Goal: Contribute content: Add original content to the website for others to see

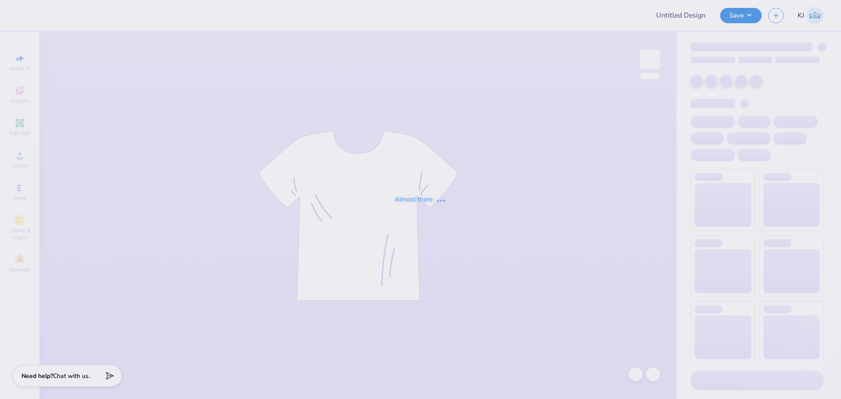
type input "Theta x Aphi Homecoming 3"
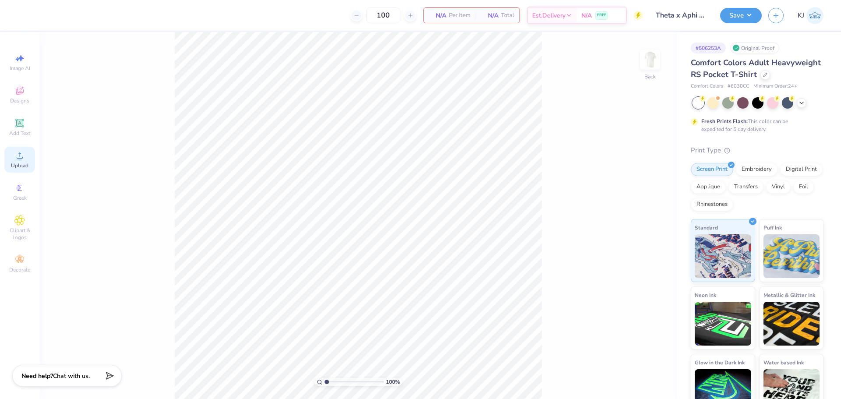
click at [21, 160] on circle at bounding box center [19, 158] width 5 height 5
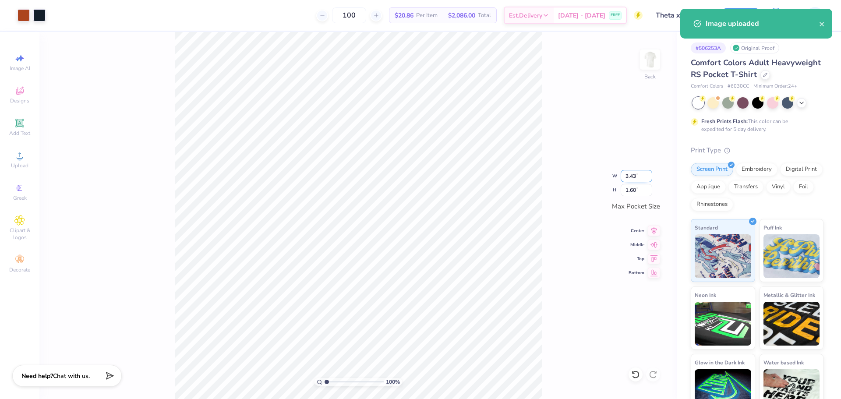
click at [631, 177] on input "3.43" at bounding box center [636, 176] width 32 height 12
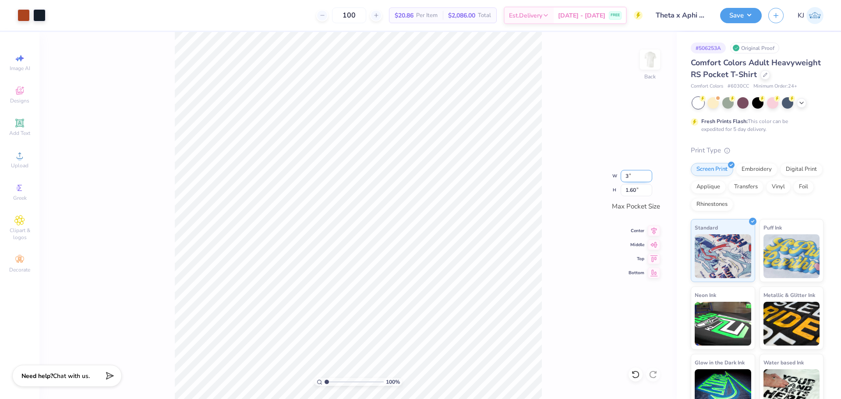
type input "3.00"
type input "1.40"
click at [652, 228] on icon at bounding box center [654, 229] width 12 height 11
click at [653, 245] on icon at bounding box center [654, 243] width 12 height 11
click at [660, 62] on div "100 % Back" at bounding box center [357, 215] width 637 height 367
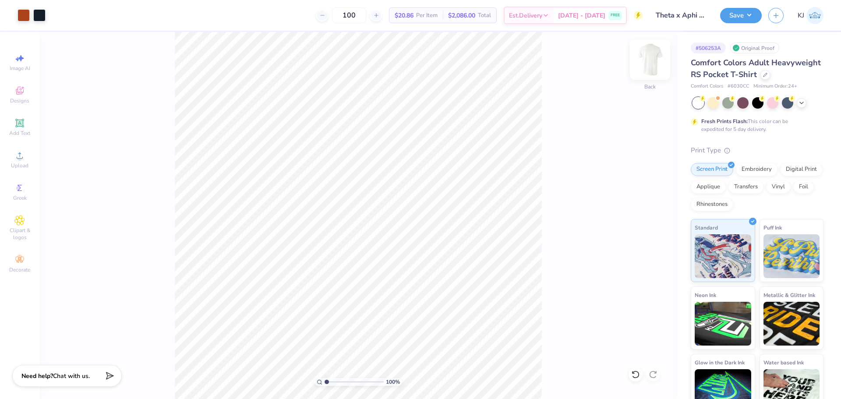
click at [646, 57] on img at bounding box center [649, 59] width 35 height 35
click at [20, 168] on span "Upload" at bounding box center [20, 165] width 18 height 7
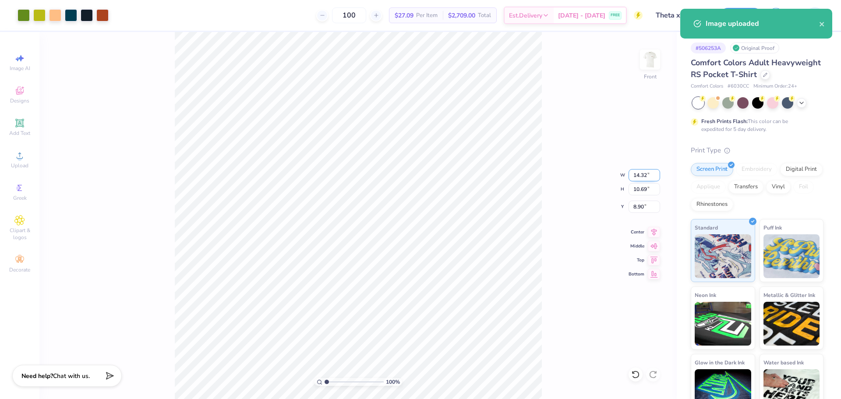
click at [637, 179] on input "14.32" at bounding box center [644, 175] width 32 height 12
type input "12.00"
type input "8.96"
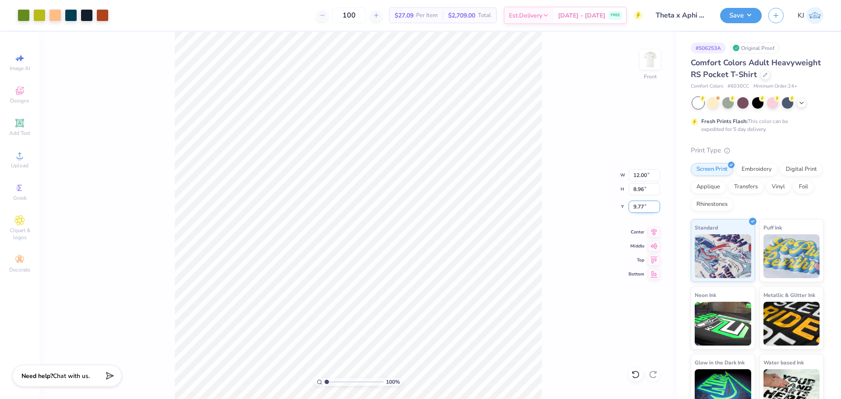
click at [634, 208] on input "9.77" at bounding box center [644, 207] width 32 height 12
type input "3.00"
click at [648, 64] on img at bounding box center [649, 59] width 35 height 35
click at [654, 57] on img at bounding box center [649, 59] width 35 height 35
